Goal: Navigation & Orientation: Find specific page/section

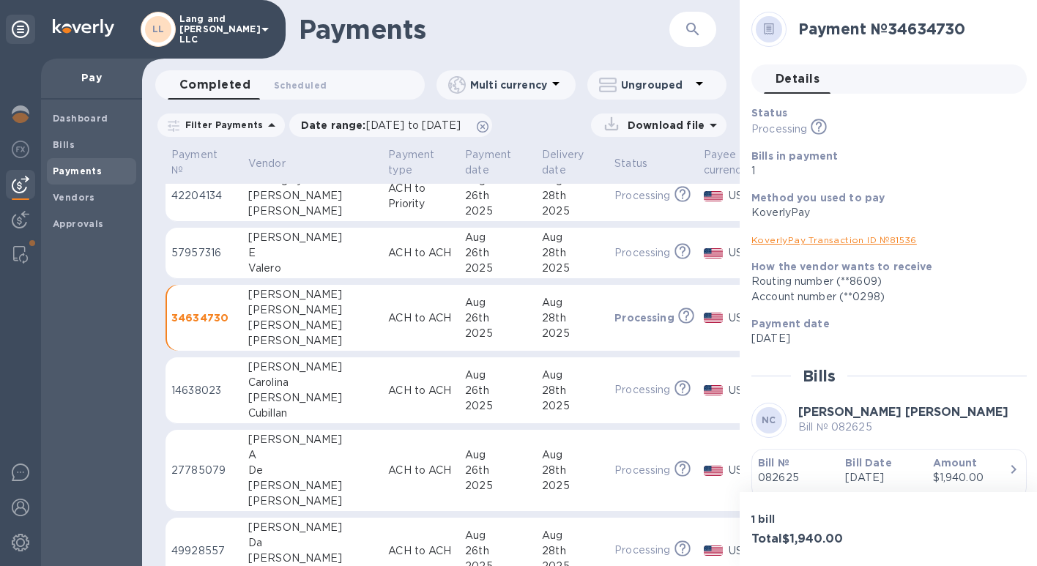
scroll to position [13, 0]
click at [86, 119] on b "Dashboard" at bounding box center [81, 118] width 56 height 11
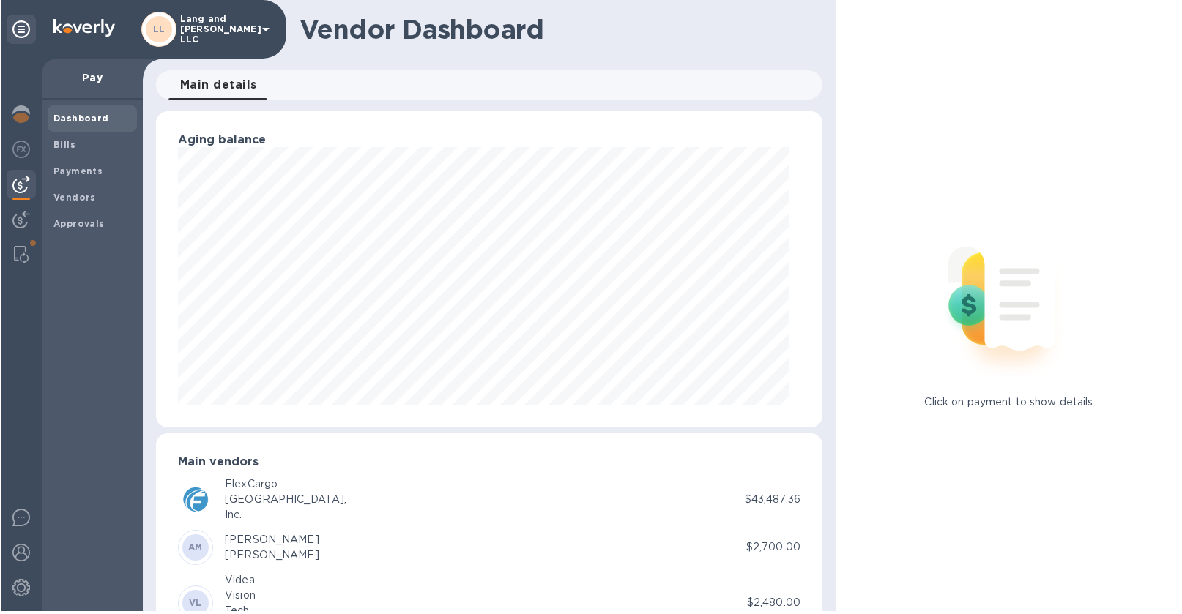
scroll to position [731862, 731517]
click at [27, 110] on img at bounding box center [21, 114] width 18 height 18
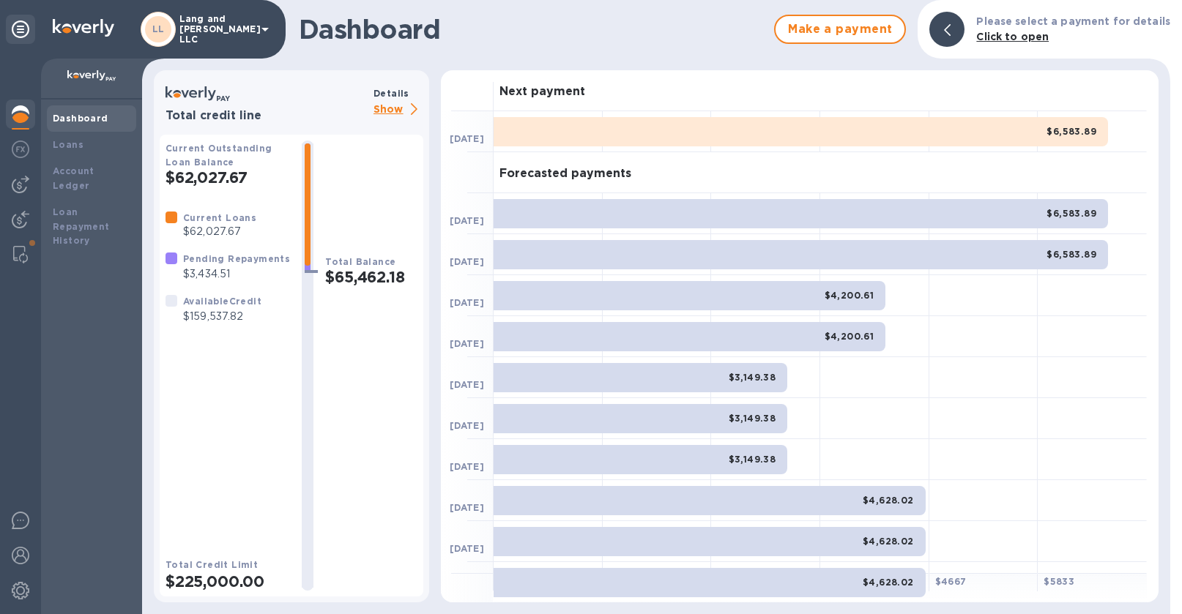
click at [398, 112] on p "Show" at bounding box center [398, 110] width 50 height 18
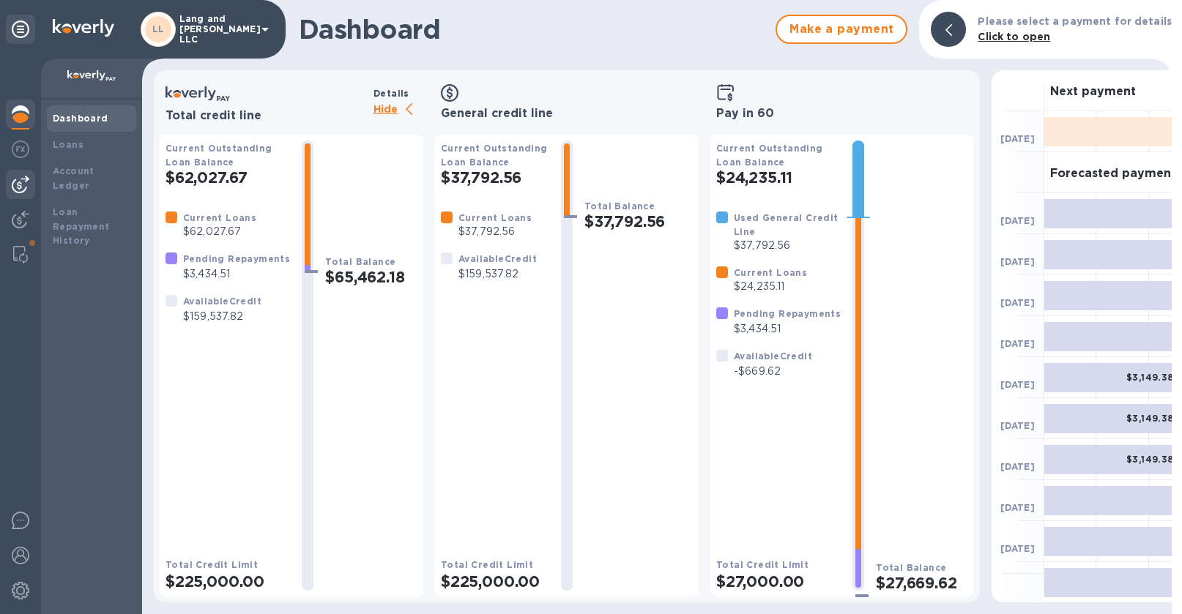
click at [25, 181] on img at bounding box center [21, 185] width 18 height 18
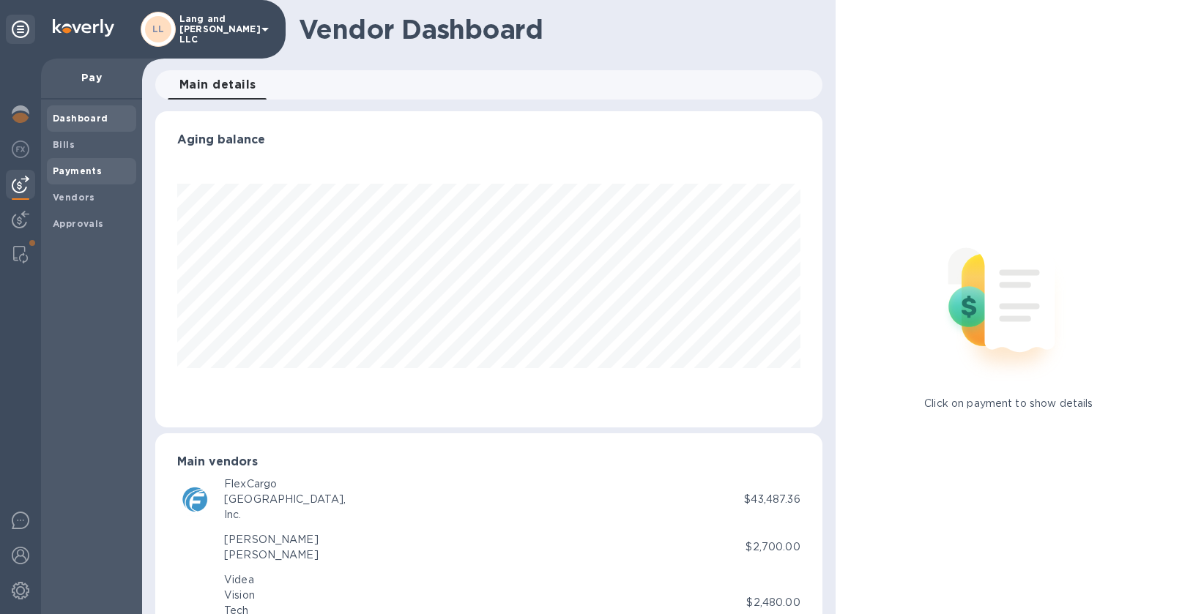
click at [70, 174] on b "Payments" at bounding box center [77, 170] width 49 height 11
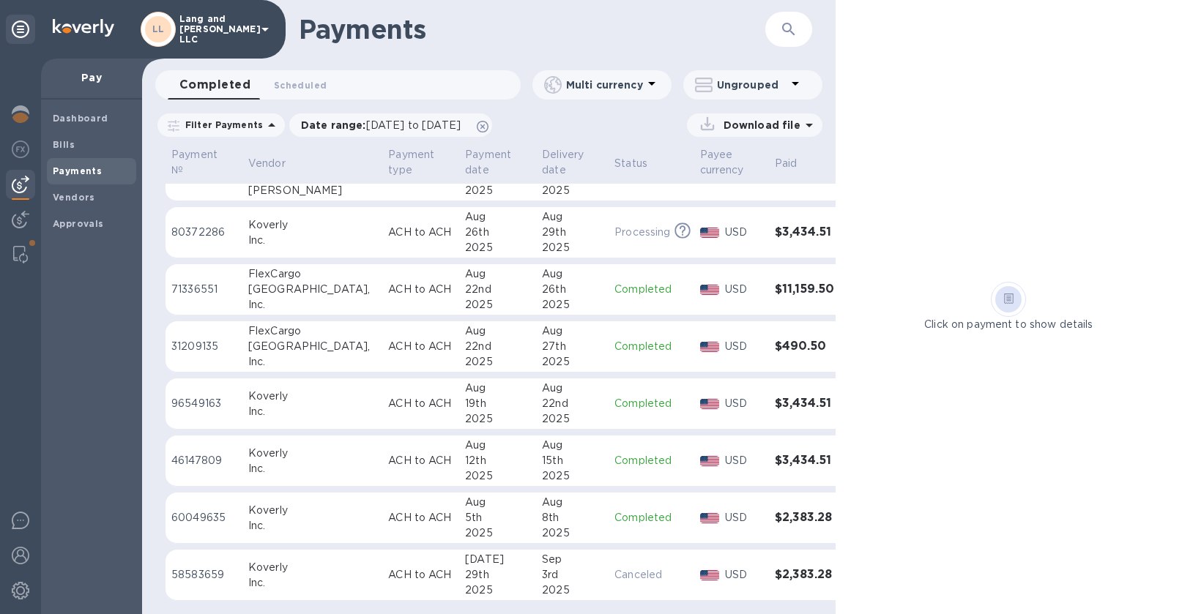
scroll to position [842, 0]
